Goal: Information Seeking & Learning: Check status

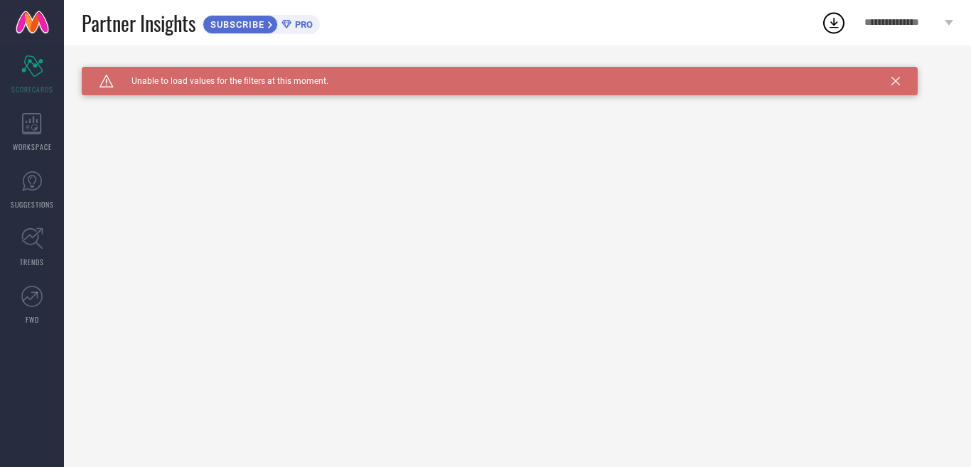
click at [296, 25] on span "PRO" at bounding box center [301, 24] width 21 height 11
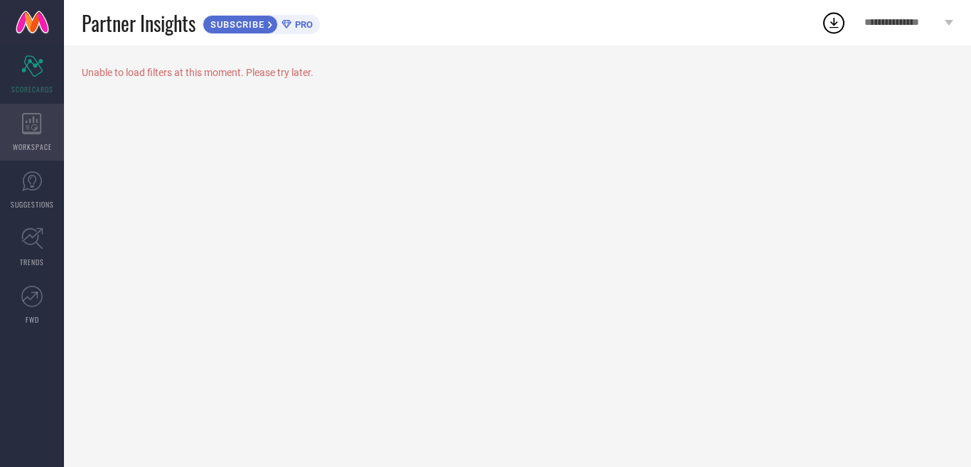
click at [20, 124] on div "WORKSPACE" at bounding box center [32, 132] width 64 height 57
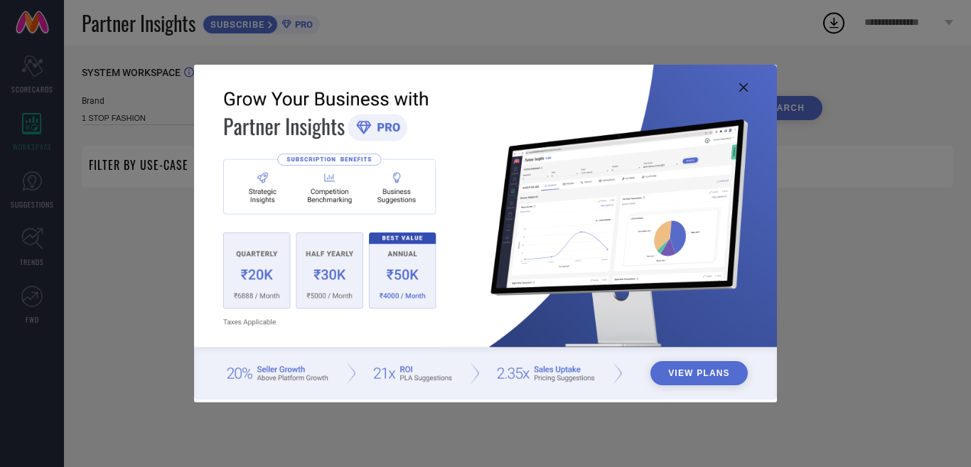
type input "1 STOP FASHION"
type input "All"
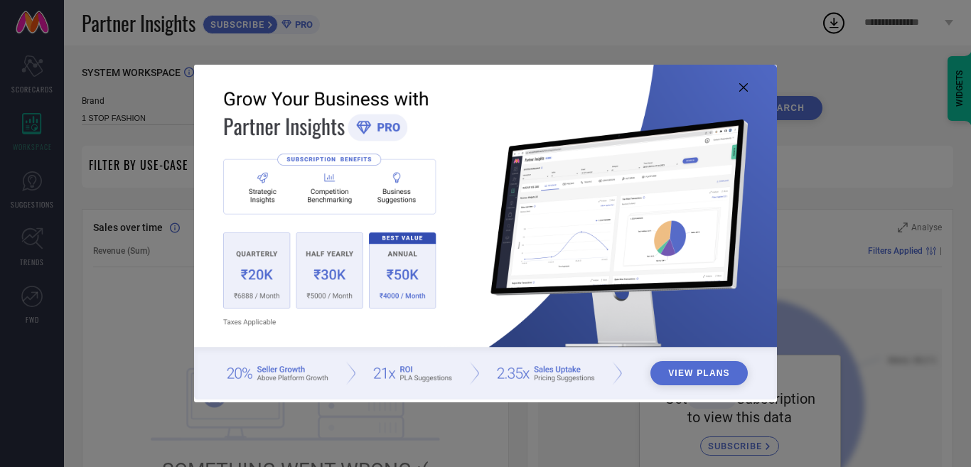
click at [697, 375] on button "View Plans" at bounding box center [698, 373] width 97 height 24
click at [746, 85] on icon at bounding box center [743, 87] width 9 height 9
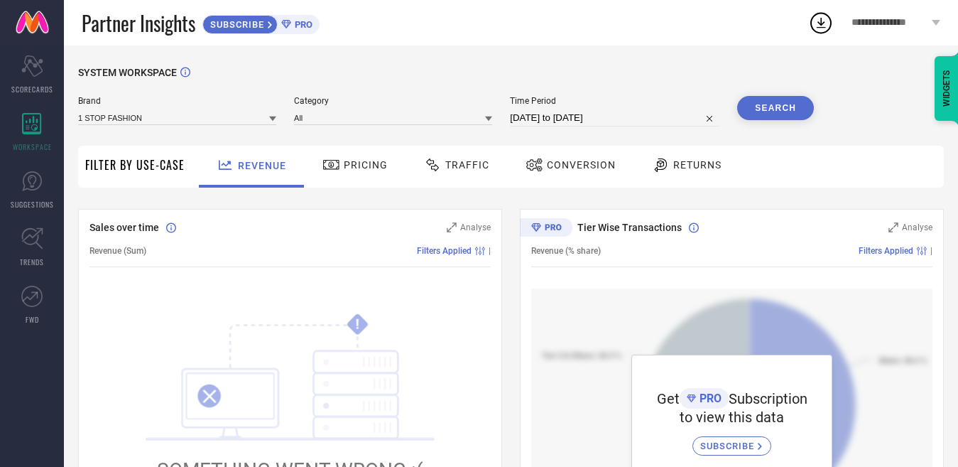
click at [331, 146] on div "Pricing" at bounding box center [355, 167] width 101 height 42
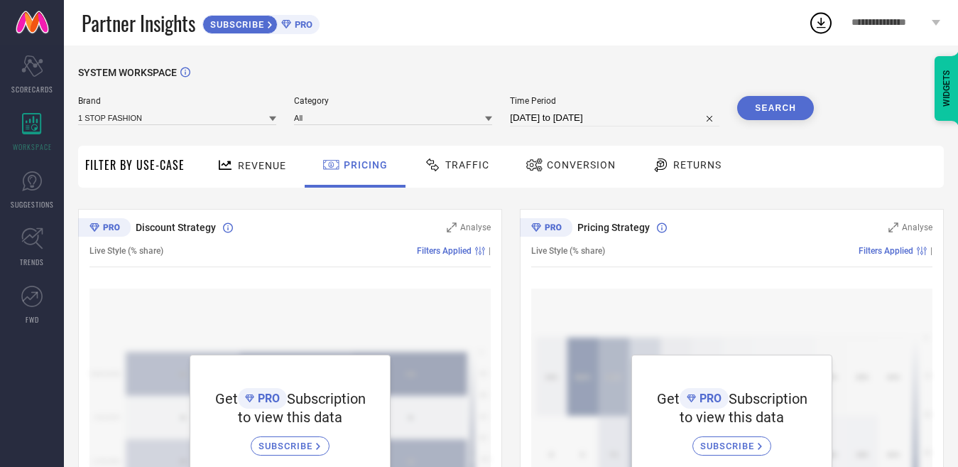
click at [467, 169] on span "Traffic" at bounding box center [467, 164] width 44 height 11
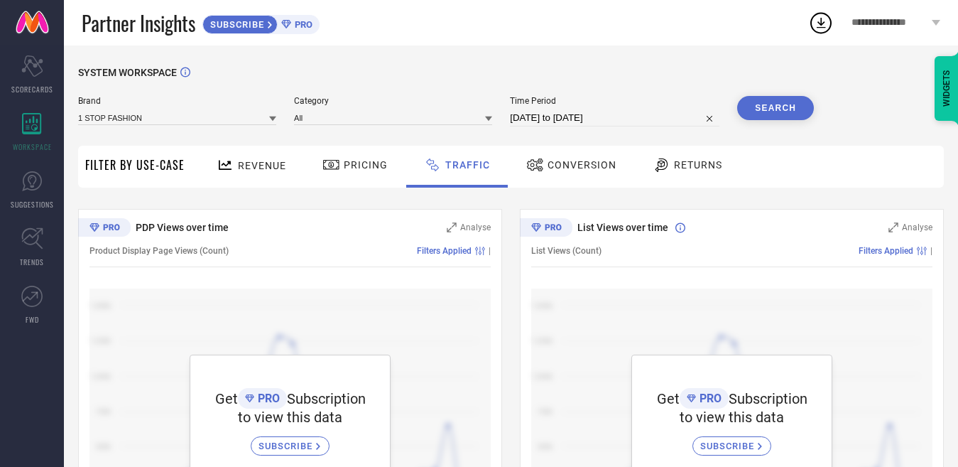
click at [579, 173] on div "Conversion" at bounding box center [571, 165] width 97 height 24
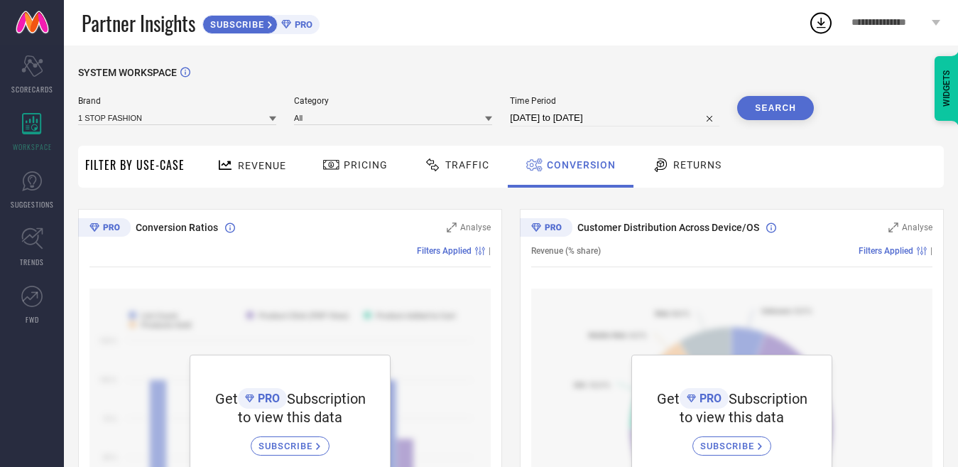
click at [692, 174] on div "Returns" at bounding box center [687, 165] width 77 height 24
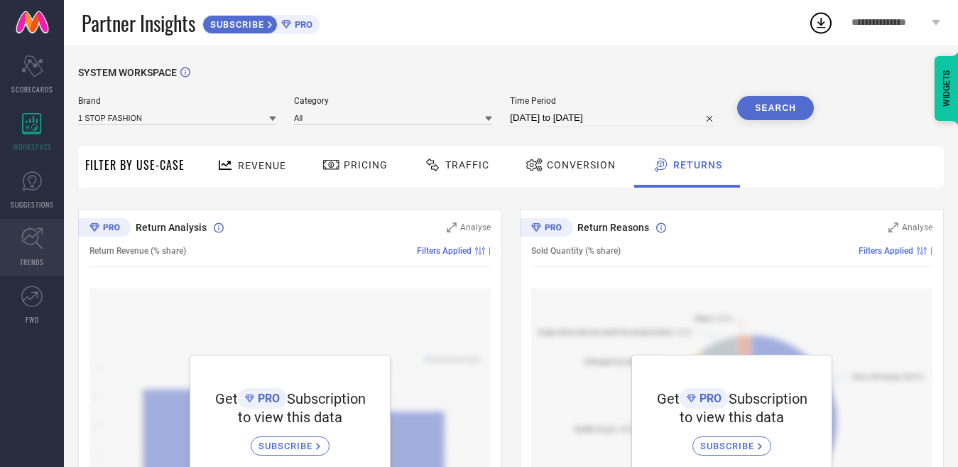
click at [35, 246] on icon at bounding box center [32, 238] width 22 height 22
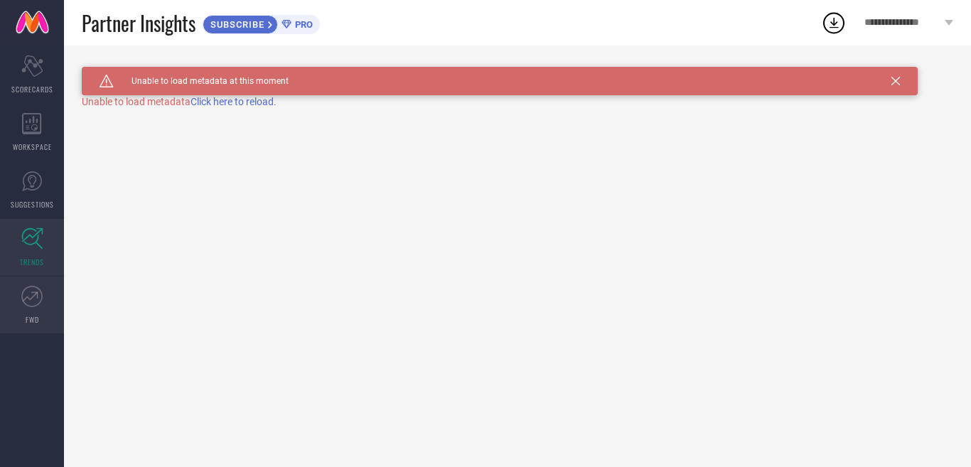
click at [45, 299] on link "FWD" at bounding box center [32, 304] width 64 height 57
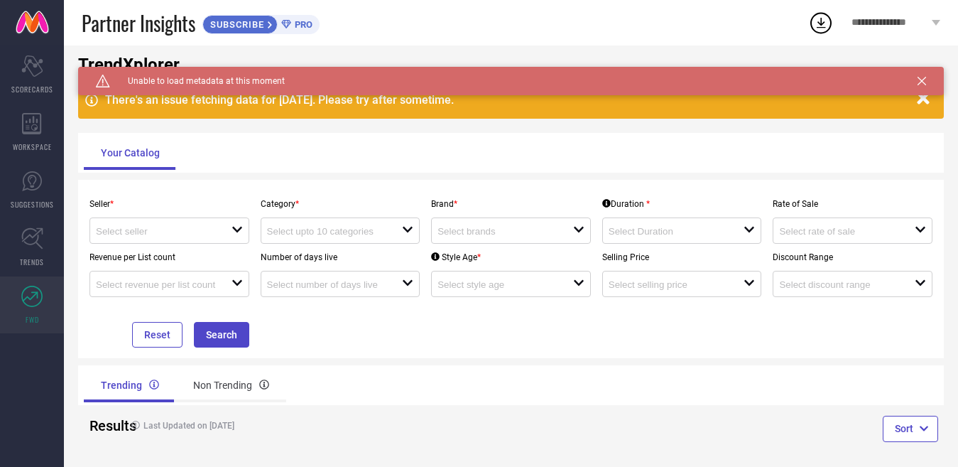
scroll to position [36, 0]
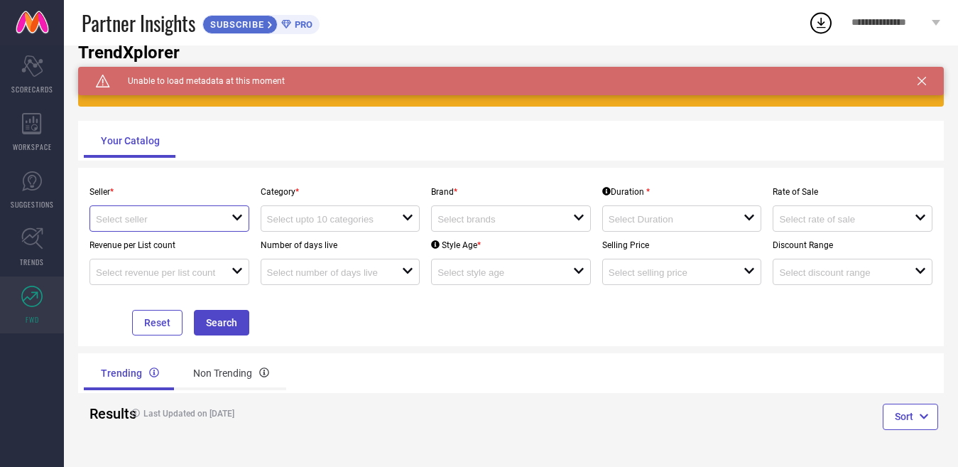
click at [208, 222] on input at bounding box center [157, 219] width 122 height 11
click at [199, 246] on li "Myntra ( MINT_1 )" at bounding box center [179, 245] width 171 height 26
type input "Myntra ( MINT_1 )"
click at [337, 221] on input at bounding box center [328, 219] width 122 height 11
click at [336, 245] on div "No results found" at bounding box center [342, 244] width 158 height 24
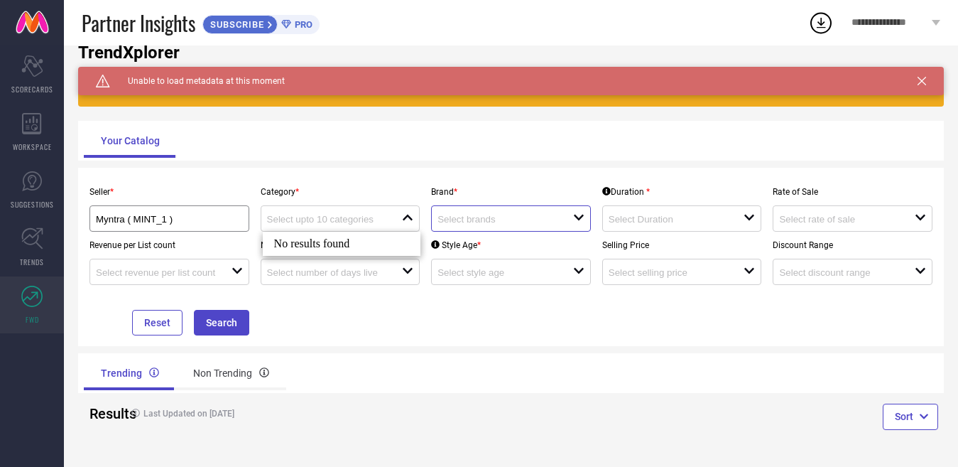
click at [470, 225] on input at bounding box center [499, 219] width 122 height 11
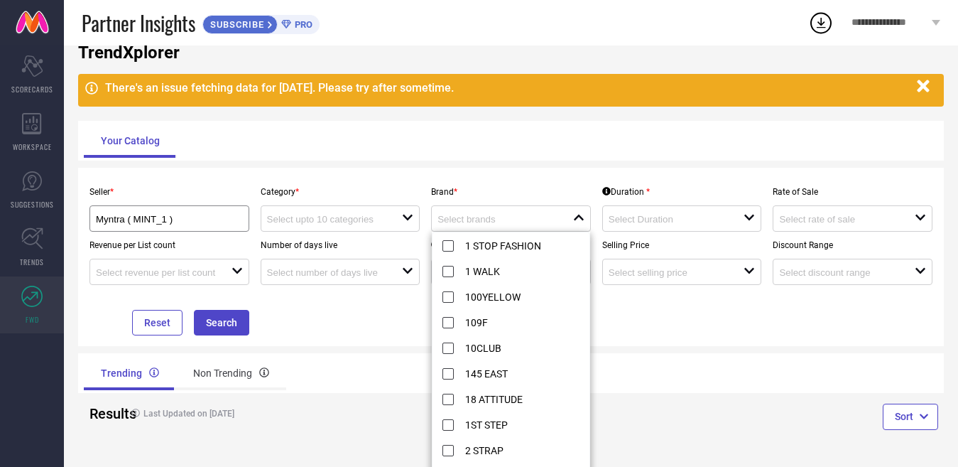
click at [661, 334] on div "Seller * Myntra ( MINT_1 ) Category * open Brand * close Duration * open Rate o…" at bounding box center [511, 256] width 855 height 157
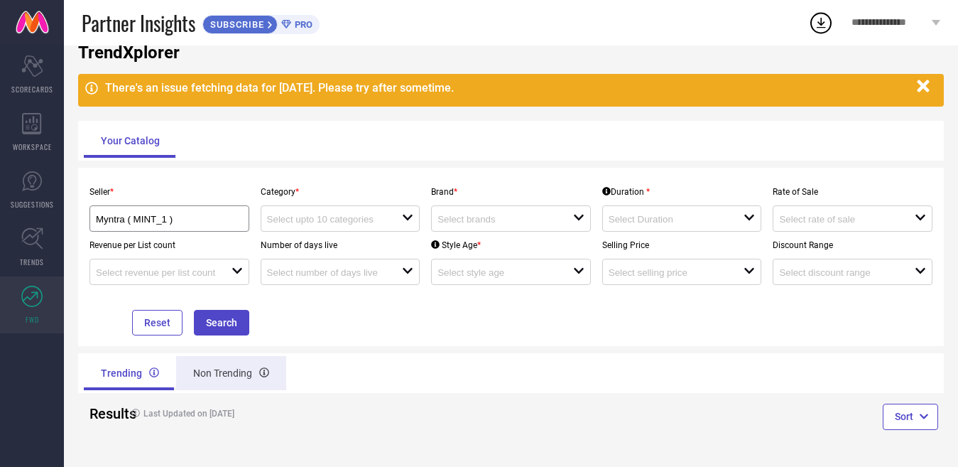
click at [199, 384] on div "Non Trending" at bounding box center [231, 373] width 110 height 34
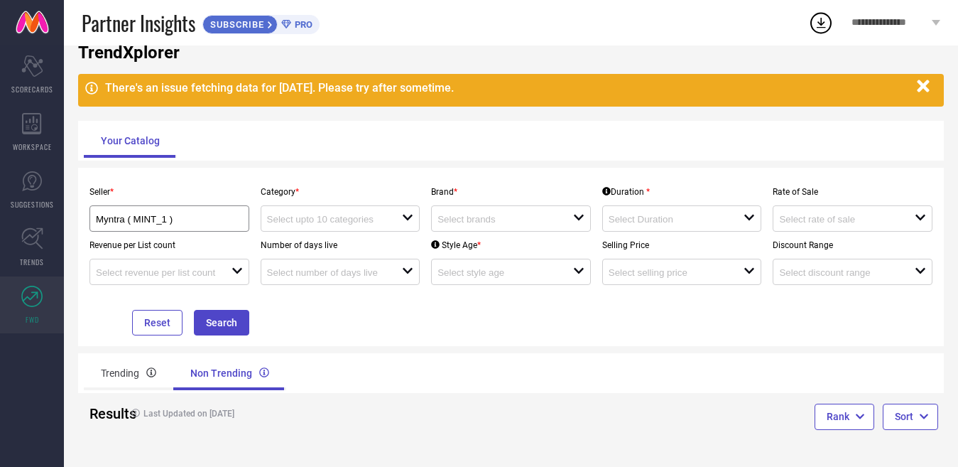
click at [308, 25] on span "PRO" at bounding box center [301, 24] width 21 height 11
click at [33, 241] on icon at bounding box center [32, 238] width 22 height 22
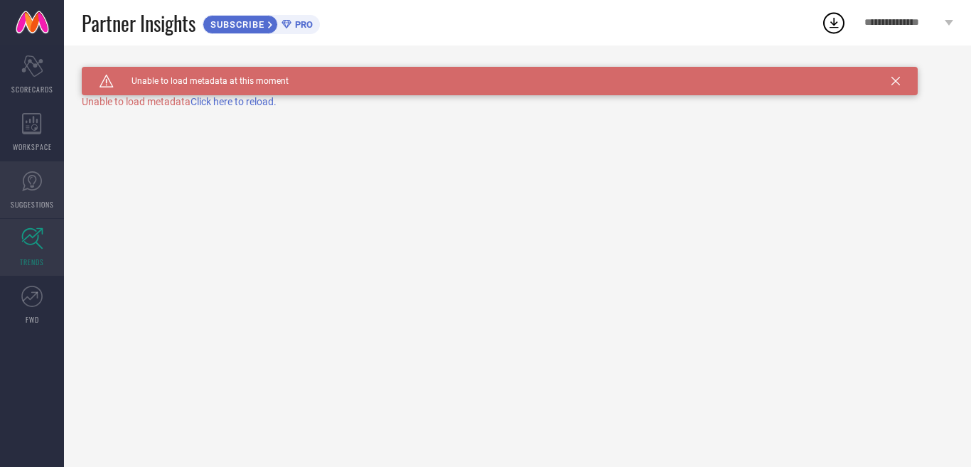
click at [34, 190] on icon at bounding box center [32, 181] width 20 height 20
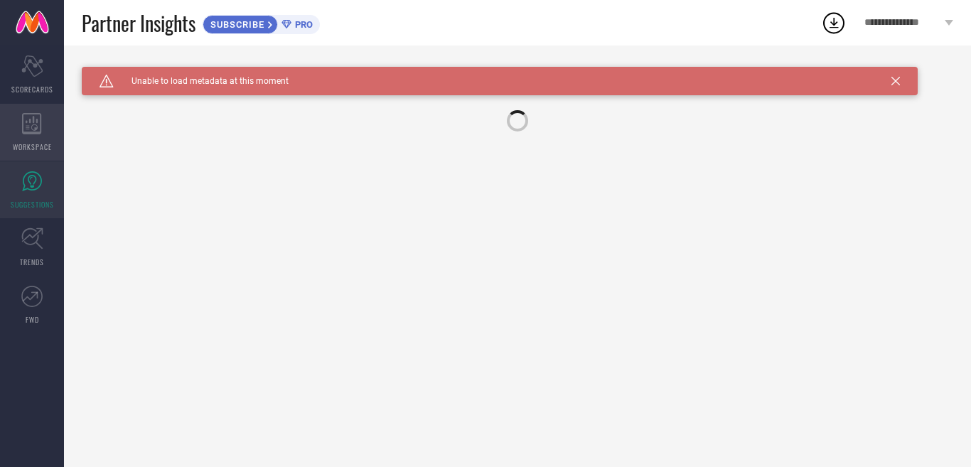
click at [36, 144] on span "WORKSPACE" at bounding box center [32, 146] width 39 height 11
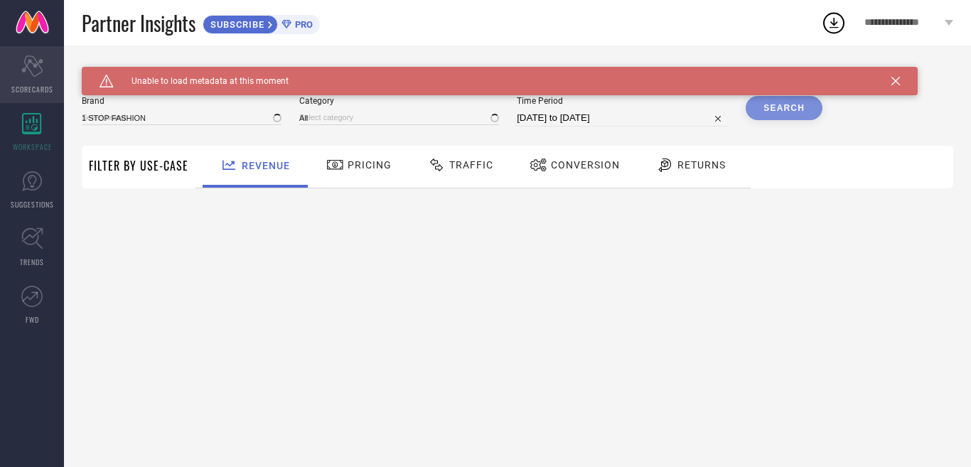
click at [40, 101] on div "Scorecard SCORECARDS" at bounding box center [32, 74] width 64 height 57
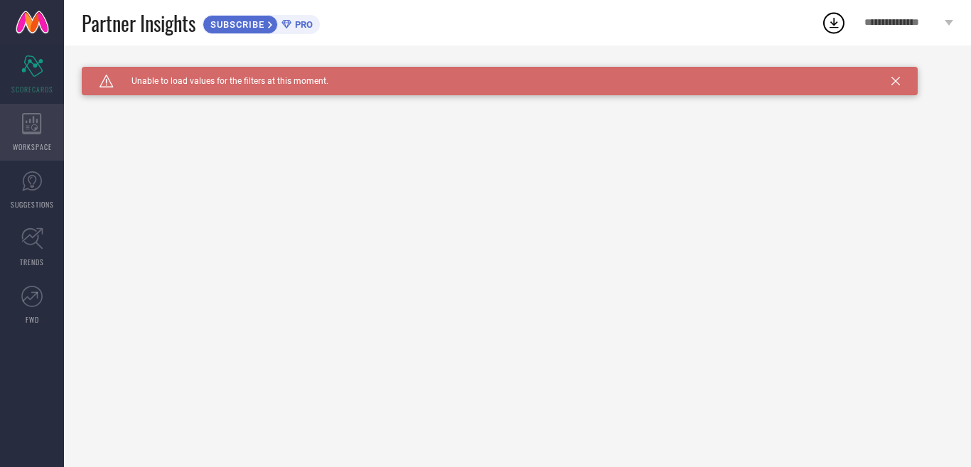
click at [39, 128] on icon at bounding box center [32, 123] width 20 height 21
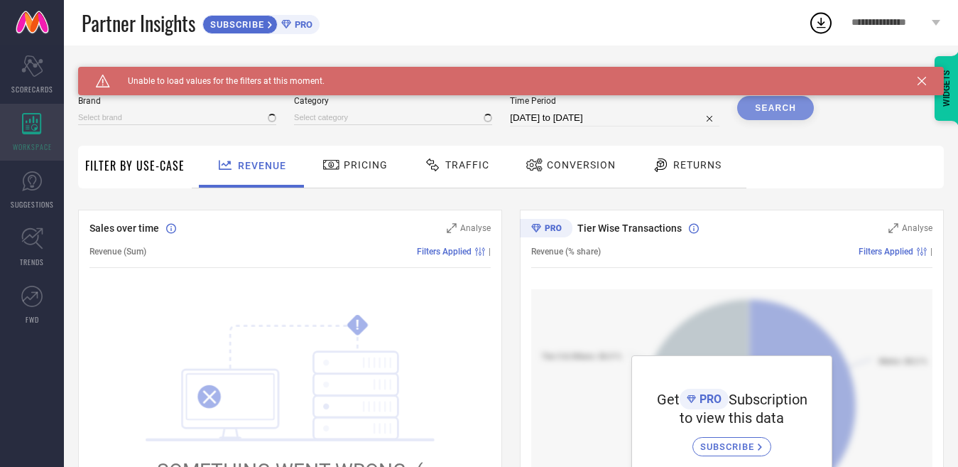
type input "1 STOP FASHION"
type input "All"
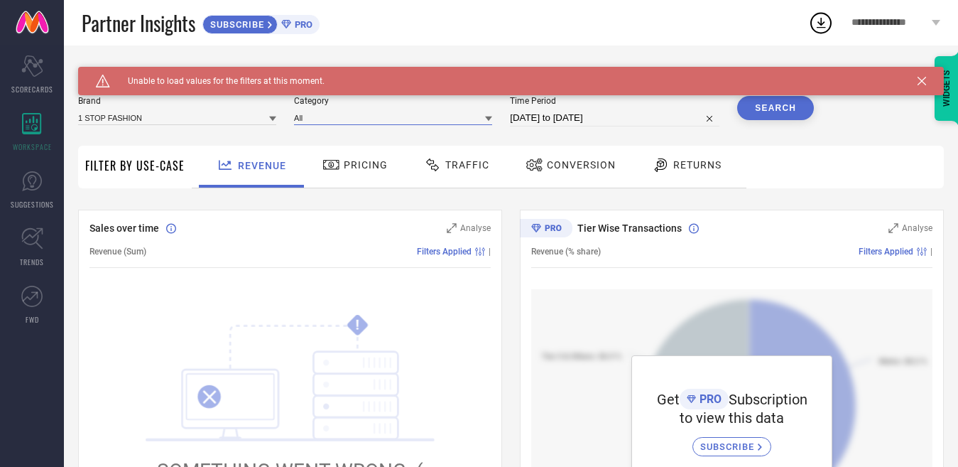
click at [377, 117] on input at bounding box center [393, 117] width 198 height 15
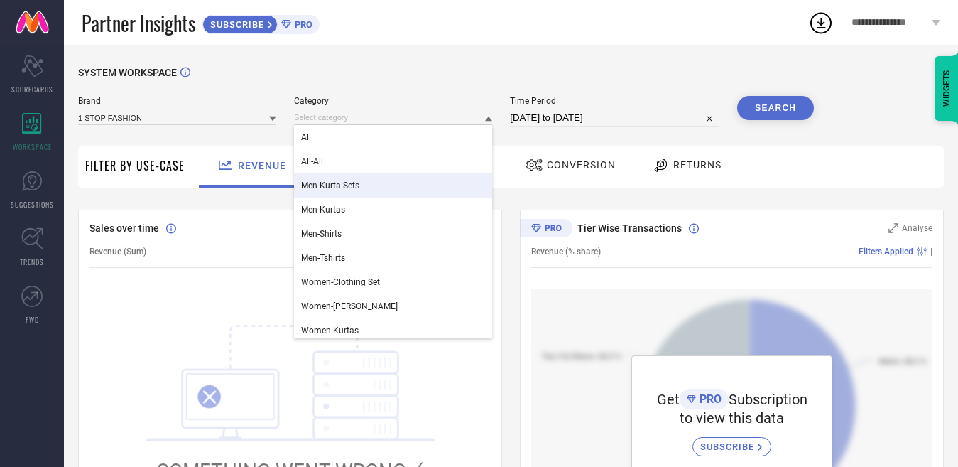
click at [404, 185] on div "Men-Kurta Sets" at bounding box center [393, 185] width 198 height 24
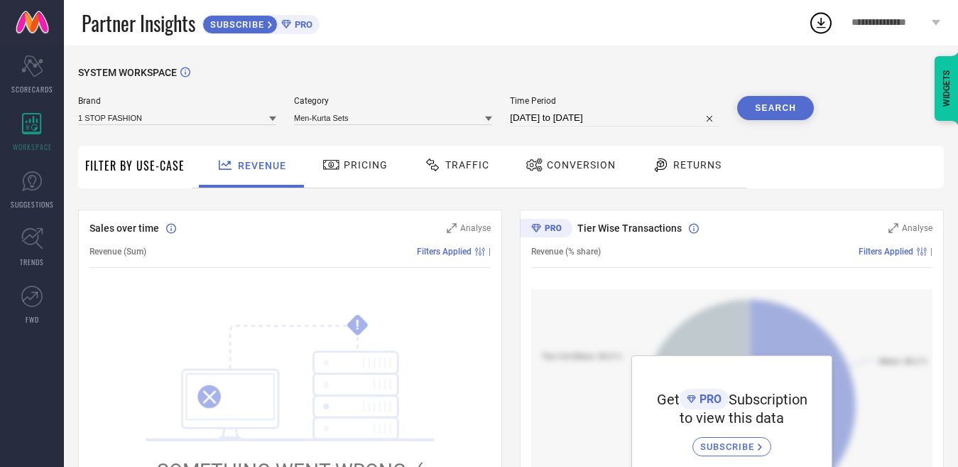
click at [274, 116] on icon at bounding box center [272, 118] width 7 height 7
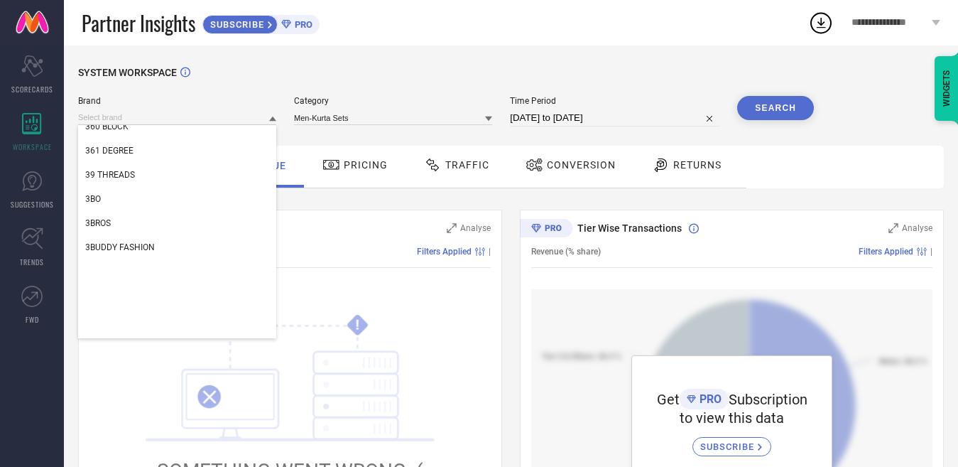
scroll to position [426, 0]
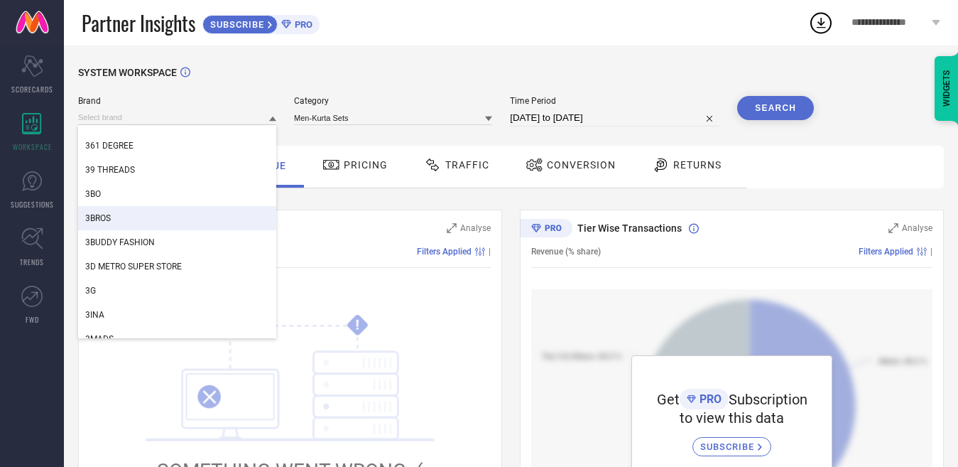
click at [215, 207] on div "3BROS" at bounding box center [177, 218] width 198 height 24
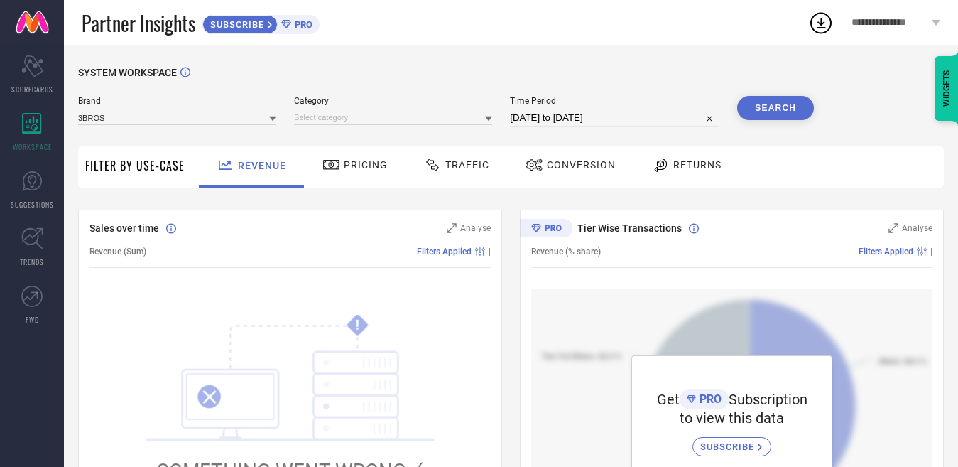
click at [755, 115] on button "Search" at bounding box center [775, 108] width 77 height 24
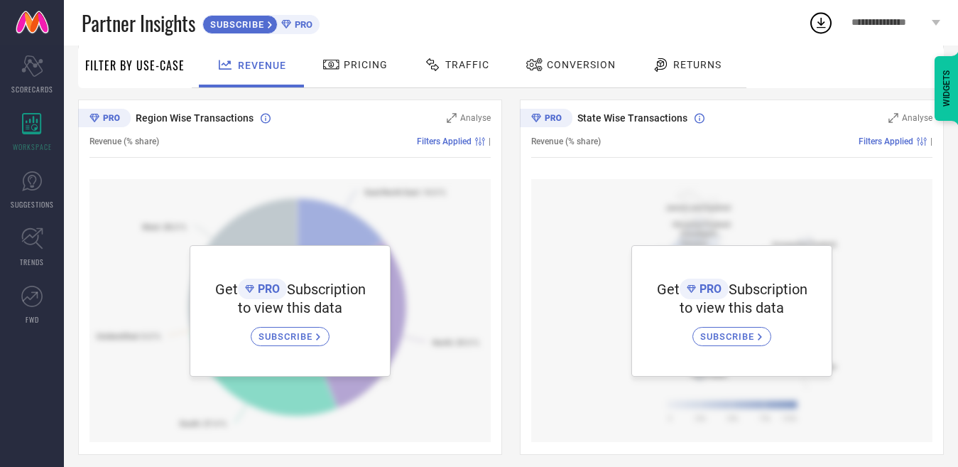
scroll to position [493, 0]
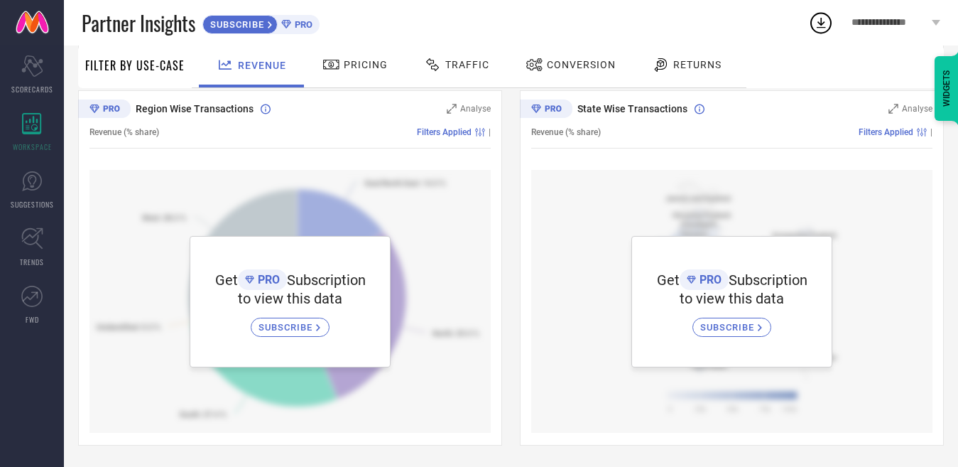
click at [35, 24] on link at bounding box center [32, 22] width 64 height 45
